Goal: Transaction & Acquisition: Subscribe to service/newsletter

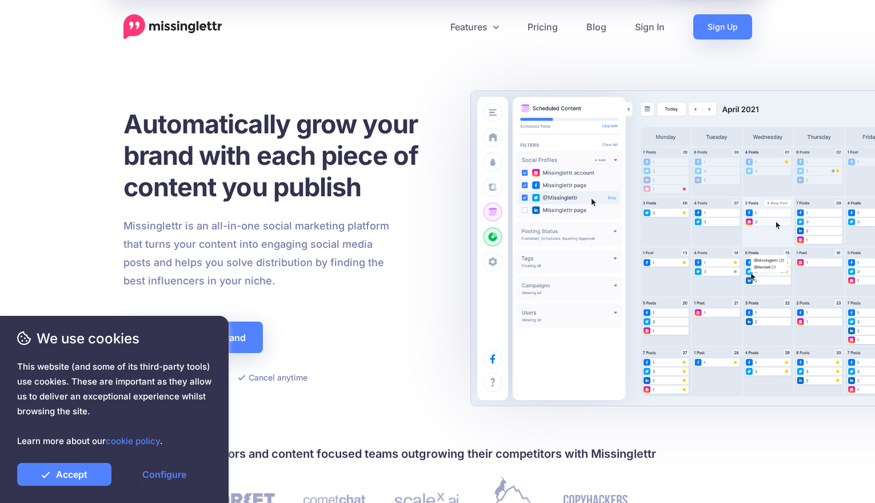
click at [342, 337] on div "Automatically grow your brand with each piece of content you publish Missinglet…" at bounding box center [284, 246] width 323 height 276
click at [102, 480] on link "Accept" at bounding box center [64, 474] width 94 height 23
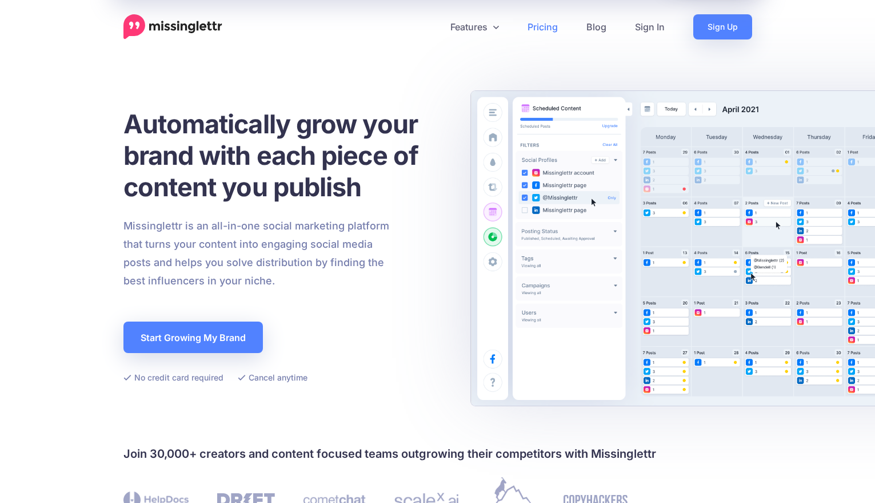
click at [540, 25] on link "Pricing" at bounding box center [542, 26] width 59 height 25
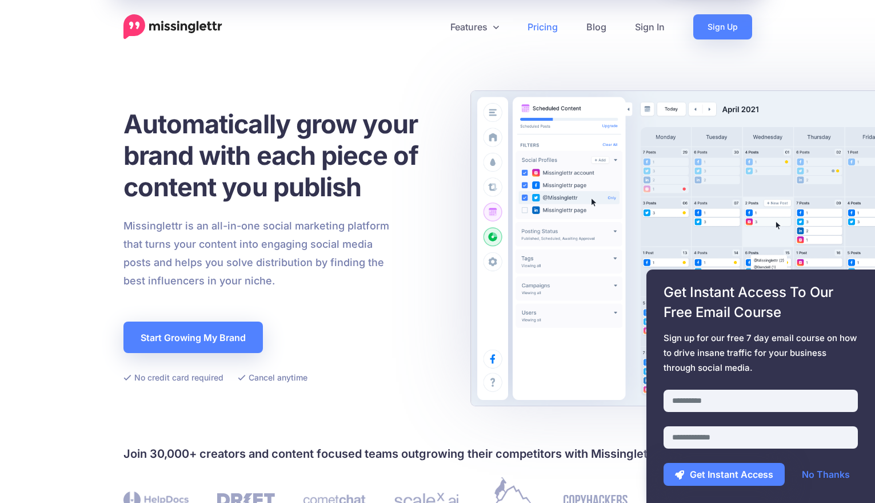
scroll to position [1, 0]
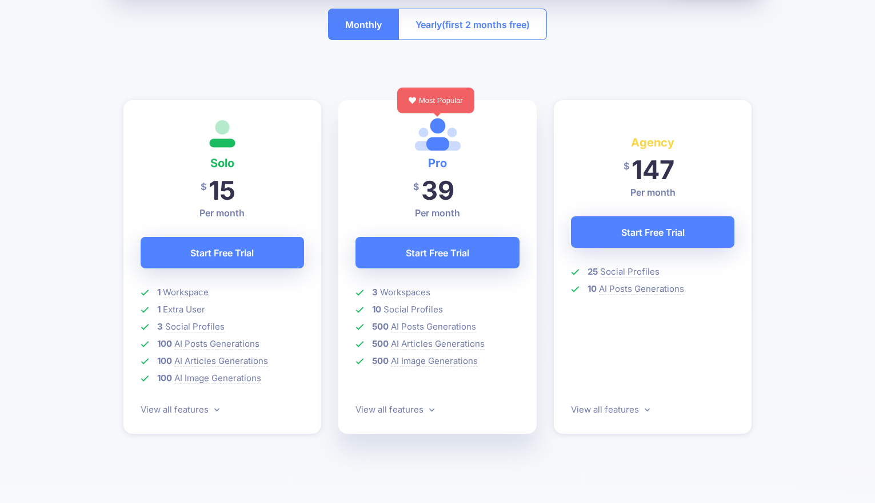
scroll to position [265, 0]
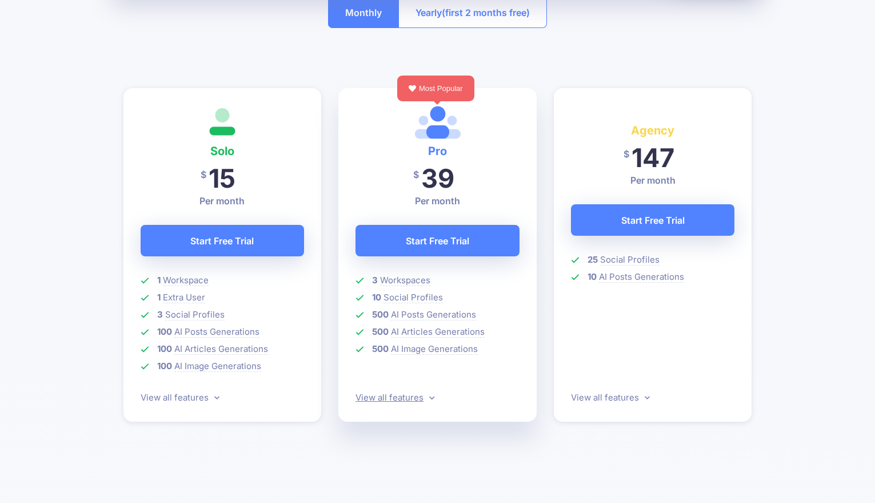
click at [408, 397] on link "View all features" at bounding box center [395, 397] width 79 height 11
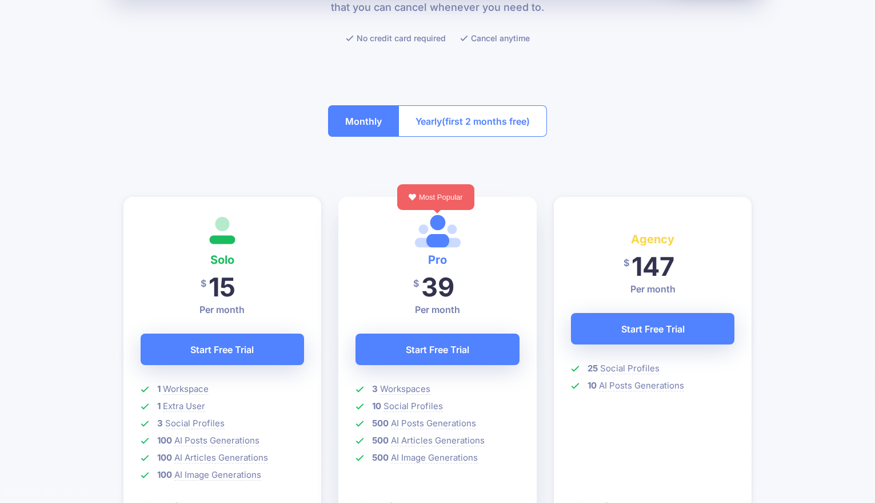
scroll to position [0, 0]
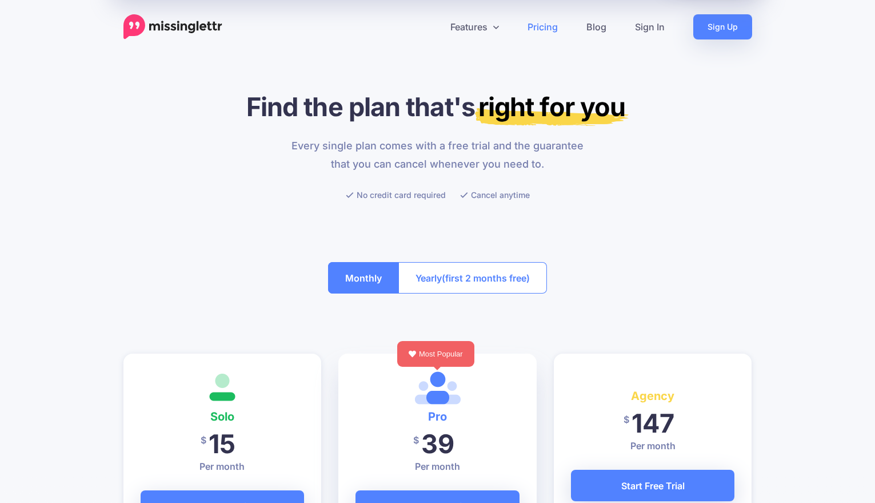
click at [475, 286] on span "(first 2 months free)" at bounding box center [486, 278] width 88 height 18
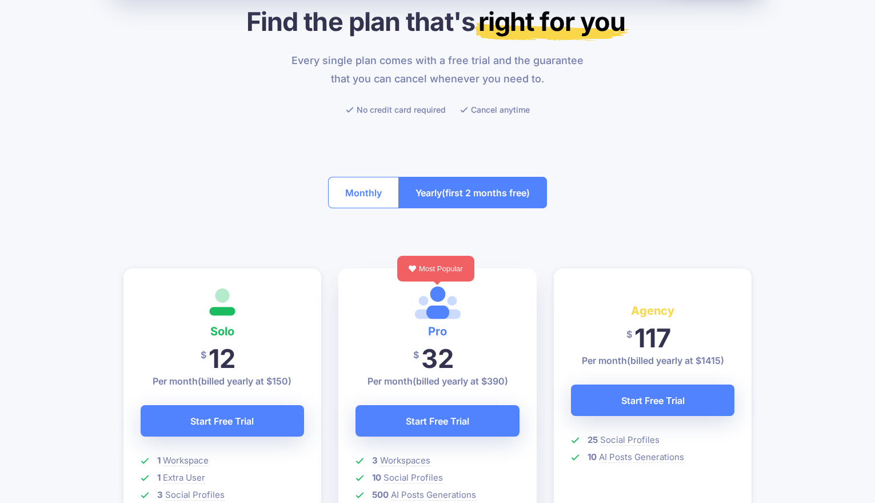
scroll to position [87, 0]
